Goal: Go to known website: Access a specific website the user already knows

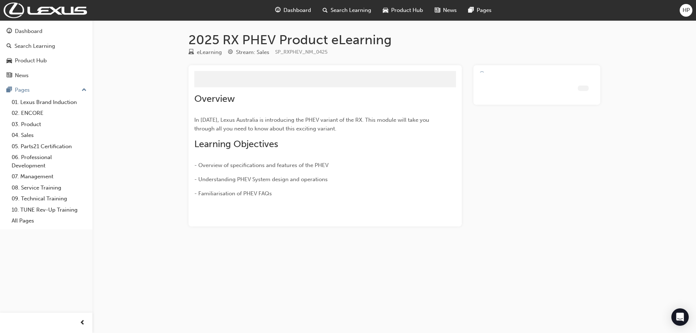
click at [681, 9] on div "HP" at bounding box center [686, 10] width 13 height 13
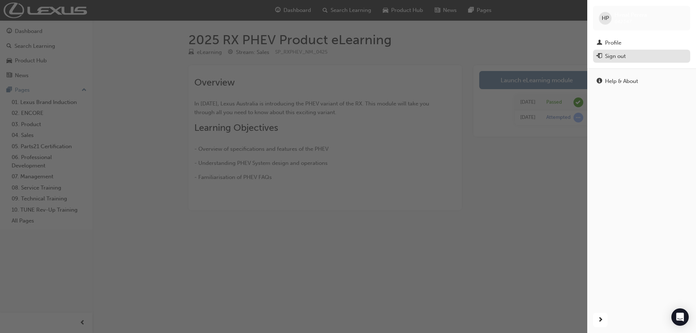
click at [611, 54] on div "Sign out" at bounding box center [615, 56] width 21 height 8
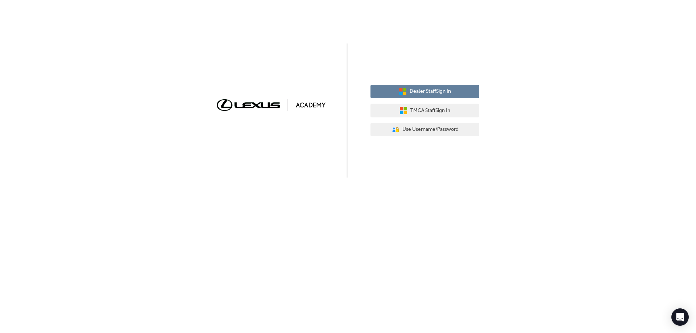
click at [429, 90] on span "Dealer Staff Sign In" at bounding box center [430, 91] width 41 height 8
